Goal: Find specific page/section

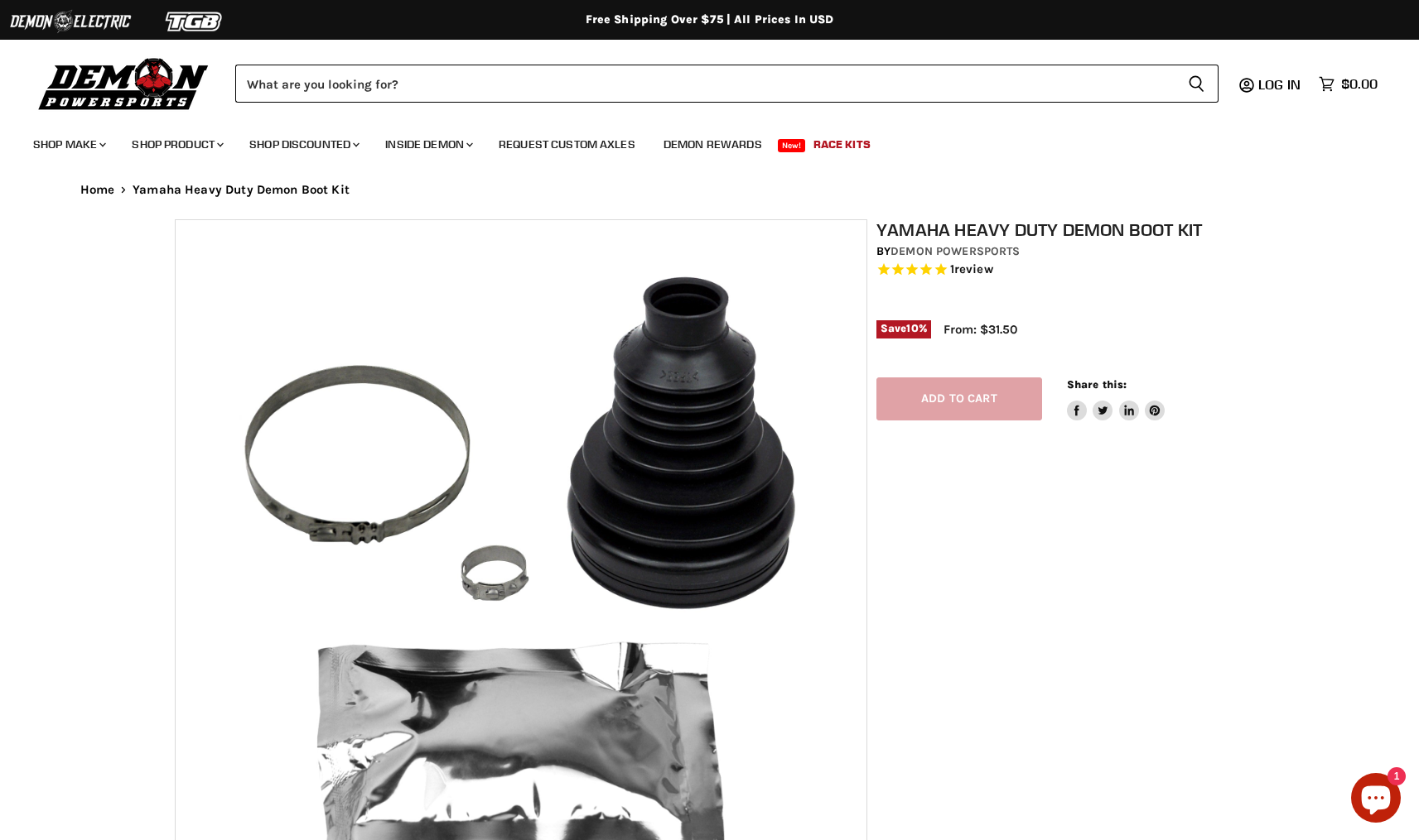
select select "******"
